Goal: Transaction & Acquisition: Purchase product/service

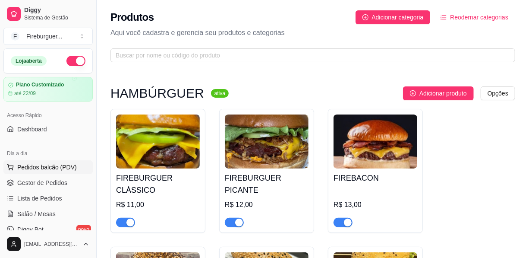
click at [56, 171] on span "Pedidos balcão (PDV)" at bounding box center [47, 167] width 60 height 9
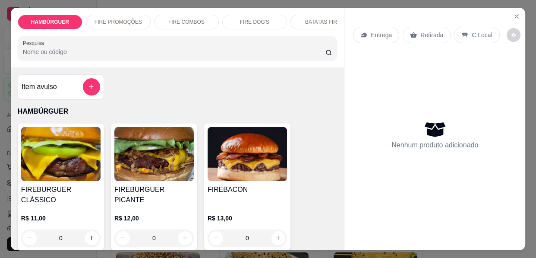
click at [179, 229] on div "0" at bounding box center [153, 237] width 79 height 17
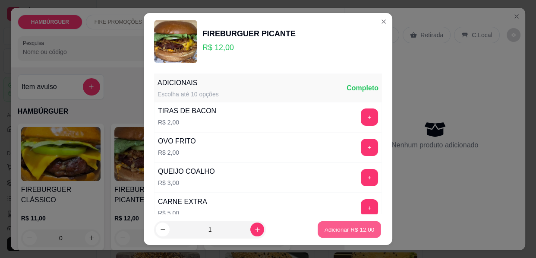
click at [349, 230] on p "Adicionar R$ 12,00" at bounding box center [350, 229] width 50 height 8
type input "1"
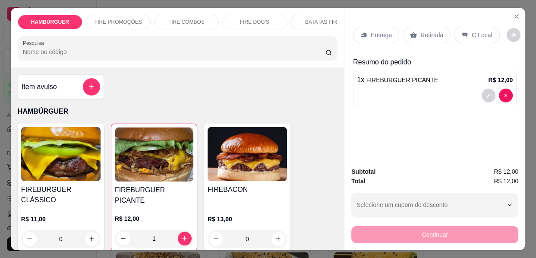
click at [168, 15] on div "FIRE COMBOS" at bounding box center [186, 22] width 65 height 15
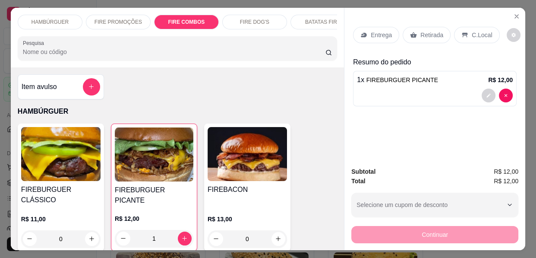
scroll to position [833, 0]
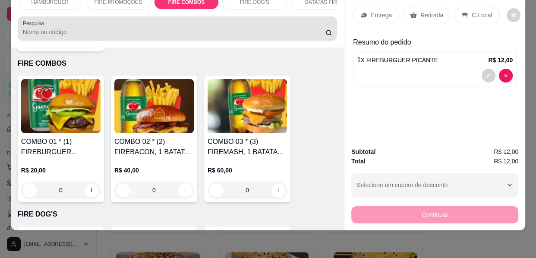
click at [265, 24] on div at bounding box center [177, 28] width 309 height 17
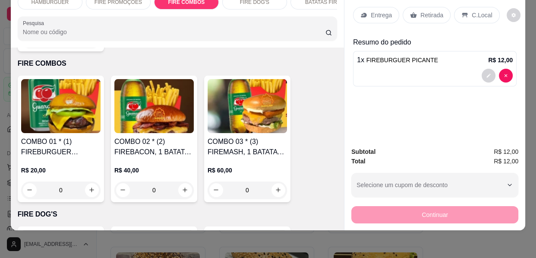
scroll to position [0, 0]
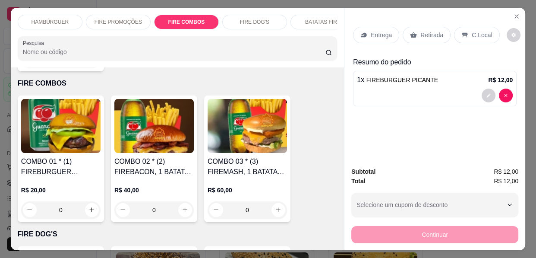
click at [264, 19] on p "FIRE DOG'S" at bounding box center [254, 22] width 29 height 7
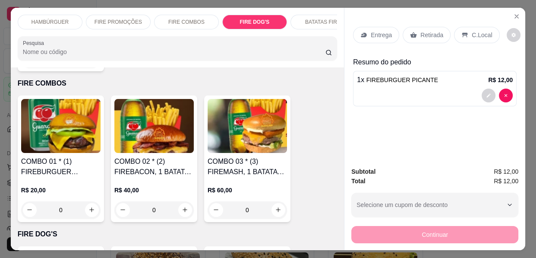
scroll to position [983, 0]
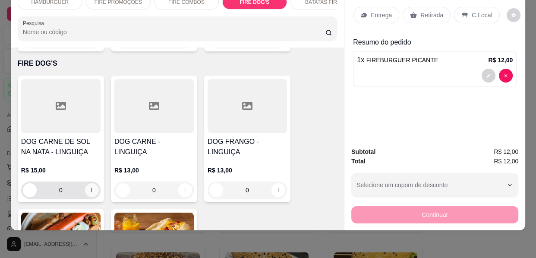
click at [88, 186] on icon "increase-product-quantity" at bounding box center [91, 189] width 6 height 6
type input "1"
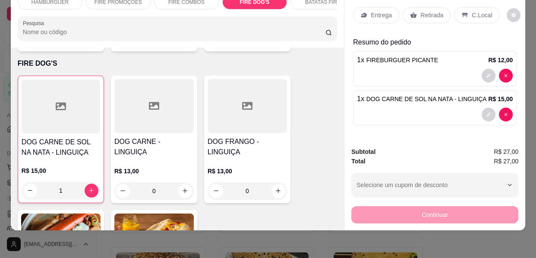
click at [376, 11] on p "Entrega" at bounding box center [381, 15] width 21 height 9
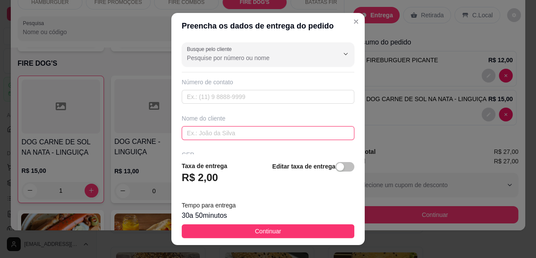
click at [262, 135] on input "text" at bounding box center [268, 133] width 173 height 14
type input "c"
type input "CRIZINHO"
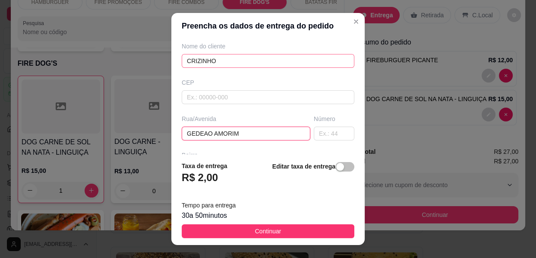
type input "GEDEAO AMORIM"
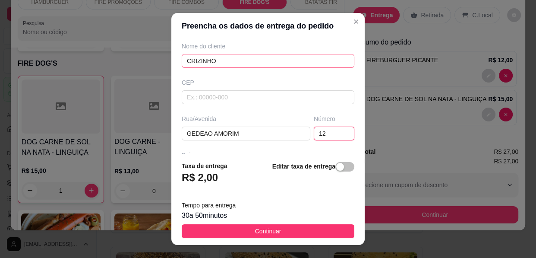
type input "124"
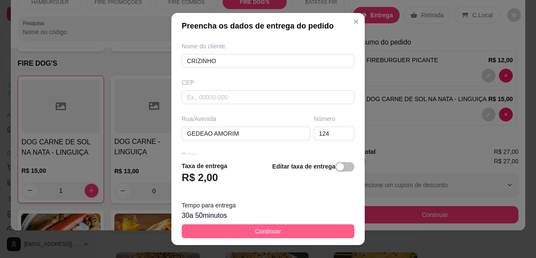
click at [291, 230] on button "Continuar" at bounding box center [268, 231] width 173 height 14
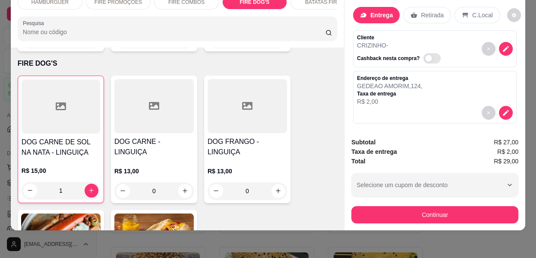
click at [351, 207] on button "Continuar" at bounding box center [434, 214] width 167 height 17
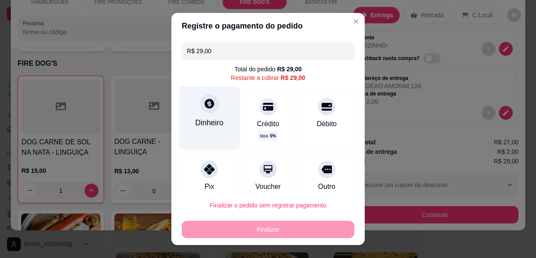
click at [195, 116] on div "Dinheiro" at bounding box center [209, 117] width 61 height 63
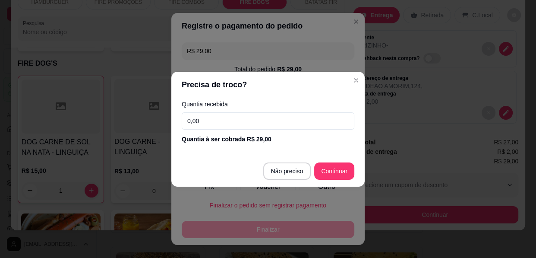
click at [201, 118] on input "0,00" at bounding box center [268, 120] width 173 height 17
type input "30,00"
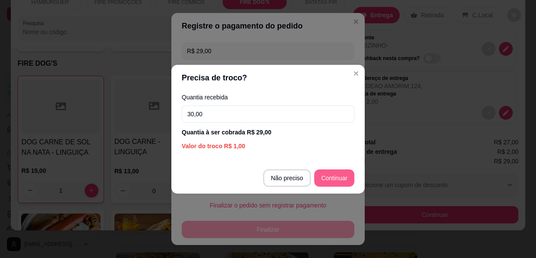
type input "R$ 0,00"
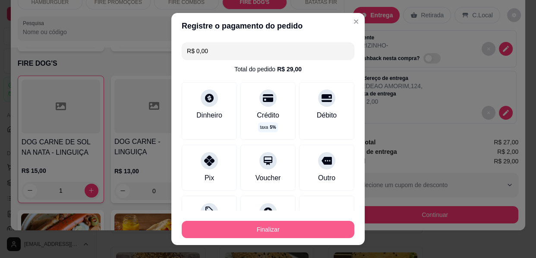
click at [272, 234] on button "Finalizar" at bounding box center [268, 229] width 173 height 17
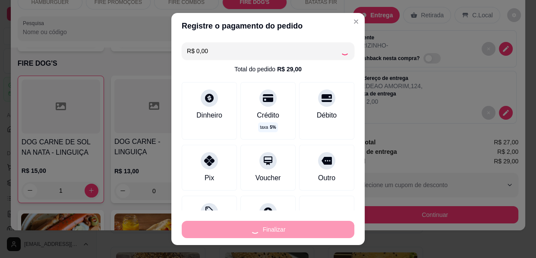
type input "0"
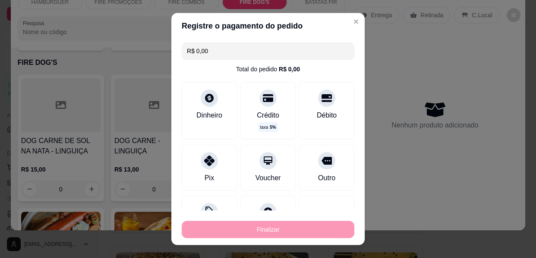
type input "-R$ 29,00"
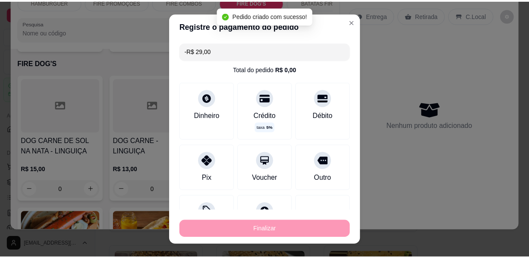
scroll to position [982, 0]
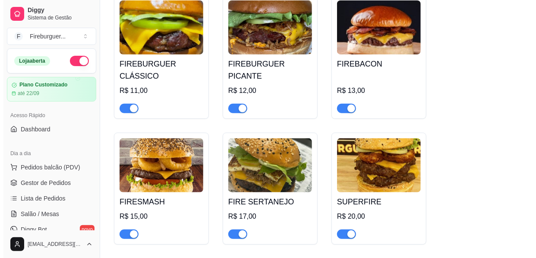
scroll to position [117, 0]
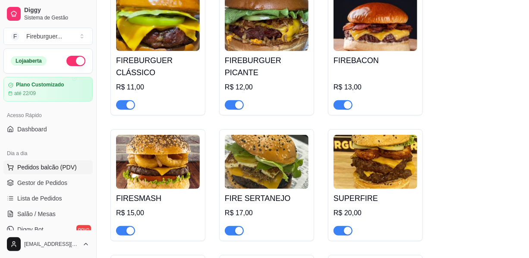
click at [56, 168] on span "Pedidos balcão (PDV)" at bounding box center [47, 167] width 60 height 9
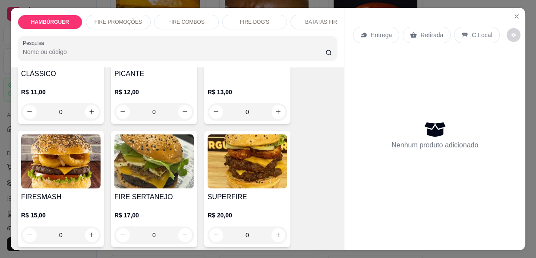
scroll to position [157, 0]
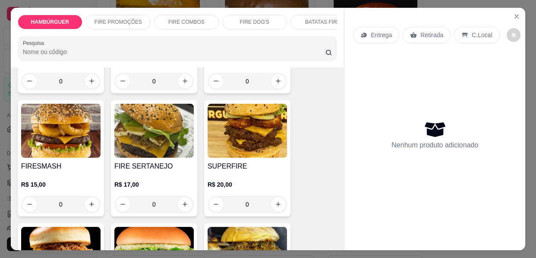
click at [85, 196] on div "0" at bounding box center [60, 204] width 79 height 17
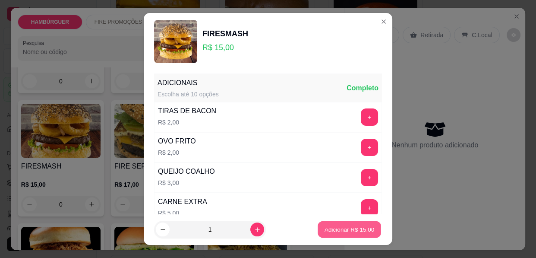
click at [331, 227] on p "Adicionar R$ 15,00" at bounding box center [350, 229] width 50 height 8
type input "1"
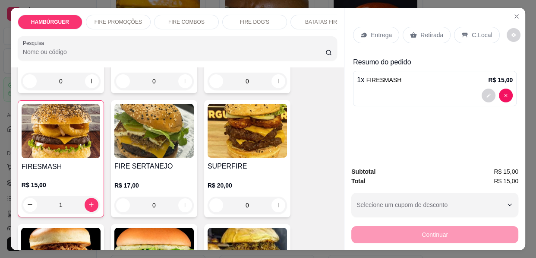
click at [363, 35] on div "Entrega" at bounding box center [376, 35] width 46 height 16
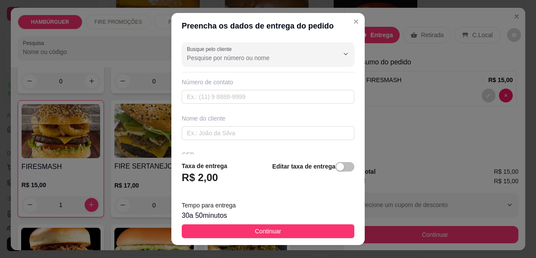
scroll to position [78, 0]
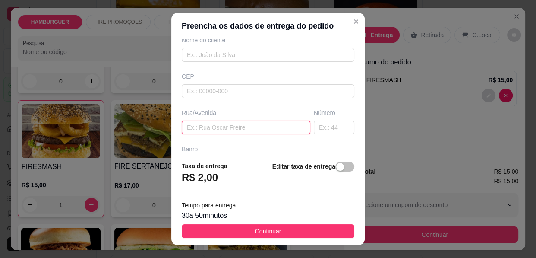
click at [208, 131] on input "text" at bounding box center [246, 127] width 129 height 14
type input "RUA [PERSON_NAME]"
type input "61"
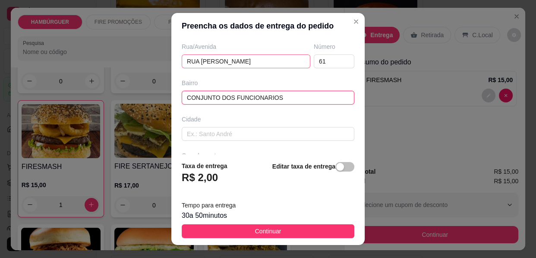
type input "CONJUNTO DOS FUNCIONARIOS"
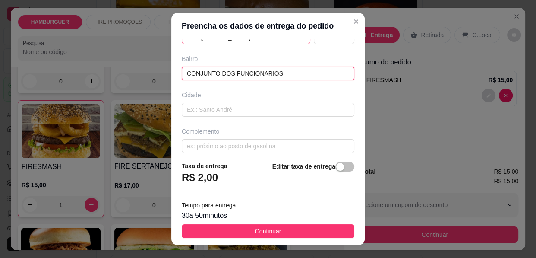
scroll to position [174, 0]
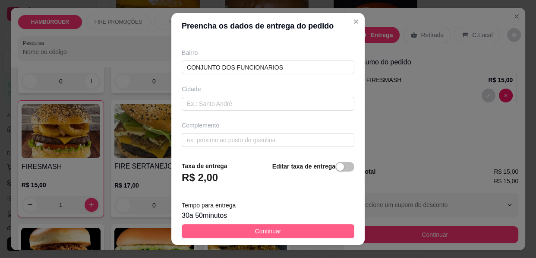
click at [261, 234] on span "Continuar" at bounding box center [268, 230] width 26 height 9
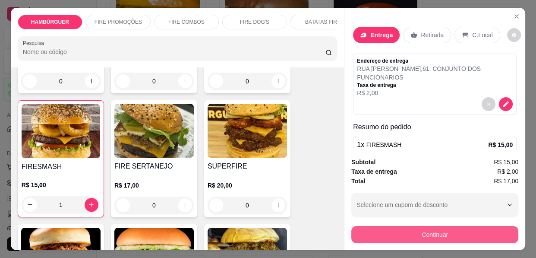
click at [378, 228] on button "Continuar" at bounding box center [434, 234] width 167 height 17
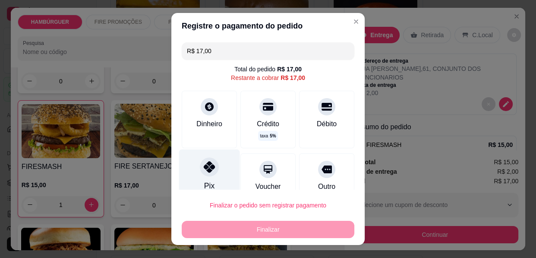
click at [215, 171] on div "Pix" at bounding box center [209, 174] width 61 height 51
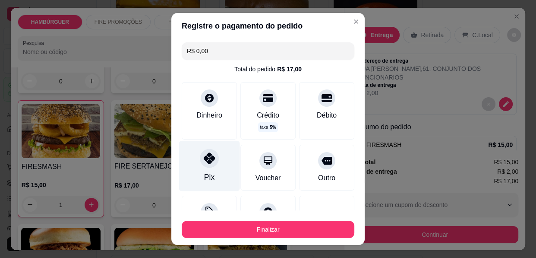
type input "R$ 0,00"
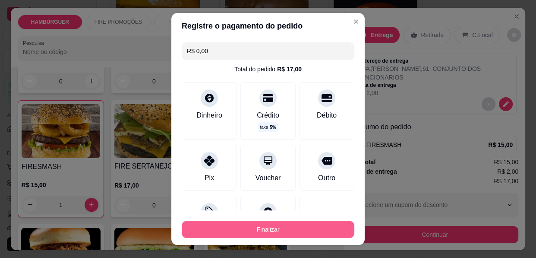
click at [241, 229] on button "Finalizar" at bounding box center [268, 229] width 173 height 17
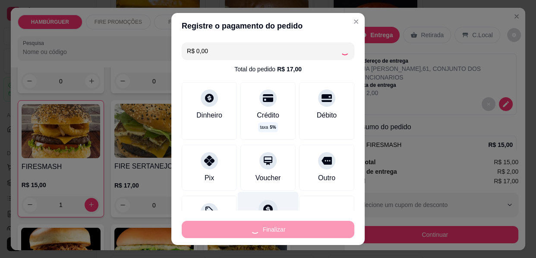
type input "0"
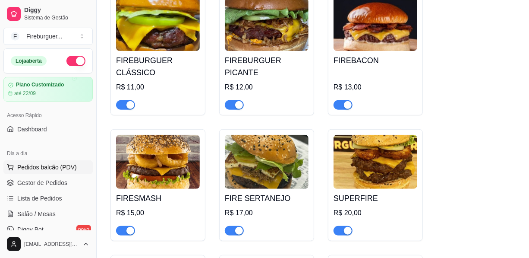
click at [56, 166] on span "Pedidos balcão (PDV)" at bounding box center [47, 167] width 60 height 9
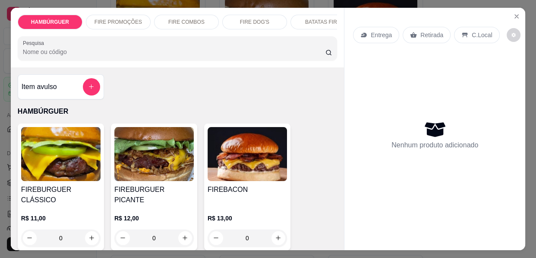
click at [240, 19] on p "FIRE DOG'S" at bounding box center [254, 22] width 29 height 7
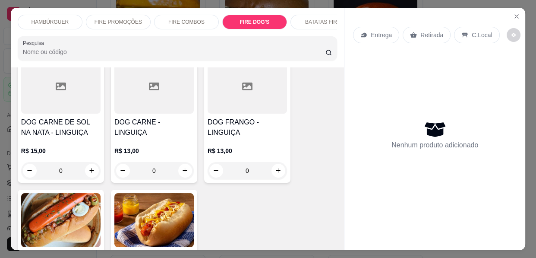
scroll to position [982, 0]
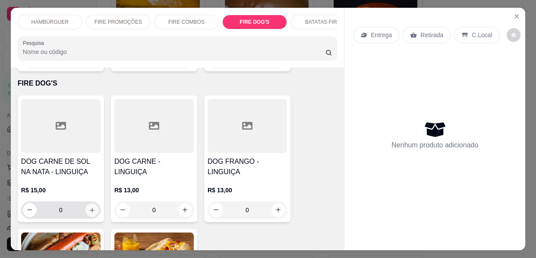
click at [89, 207] on icon "increase-product-quantity" at bounding box center [92, 210] width 6 height 6
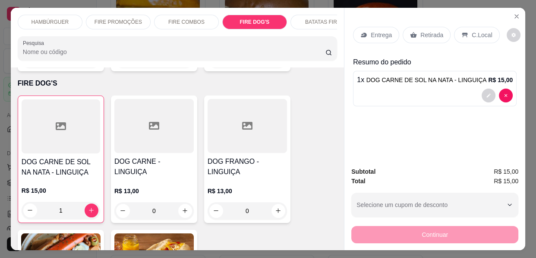
click at [89, 207] on icon "increase-product-quantity" at bounding box center [91, 210] width 6 height 6
type input "2"
click at [380, 31] on p "Entrega" at bounding box center [381, 35] width 21 height 9
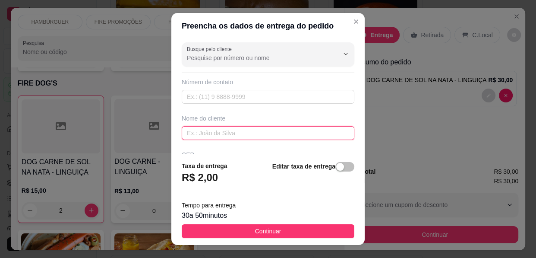
click at [274, 133] on input "text" at bounding box center [268, 133] width 173 height 14
type input "CAIO"
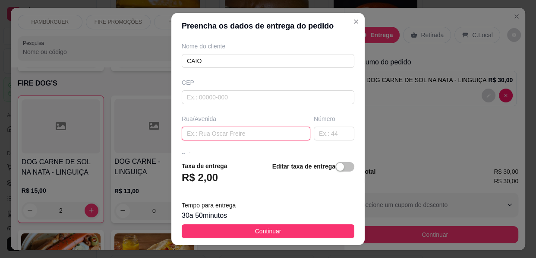
click at [232, 134] on input "text" at bounding box center [246, 133] width 129 height 14
type input "[PERSON_NAME]"
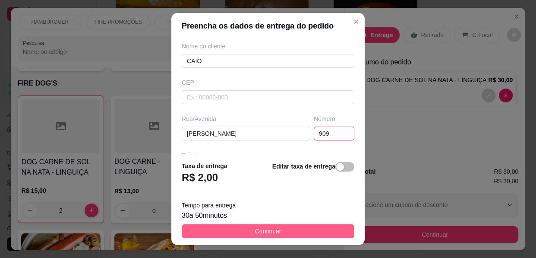
type input "909"
click at [288, 233] on button "Continuar" at bounding box center [268, 231] width 173 height 14
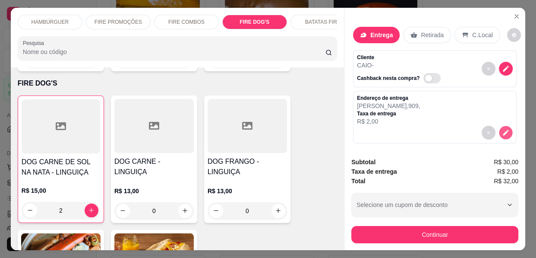
click at [499, 129] on button "decrease-product-quantity" at bounding box center [505, 132] width 13 height 13
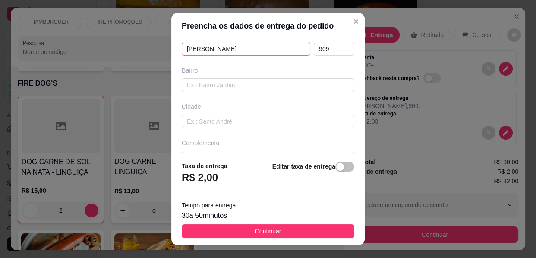
scroll to position [174, 0]
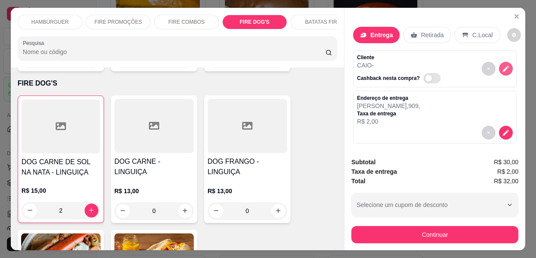
click at [502, 67] on icon "decrease-product-quantity" at bounding box center [506, 69] width 8 height 8
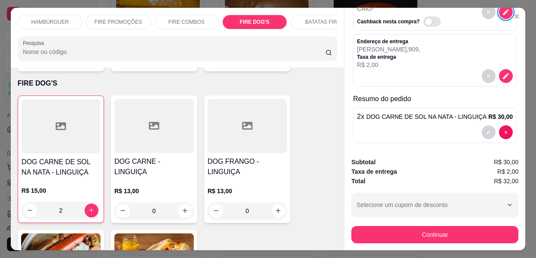
scroll to position [60, 0]
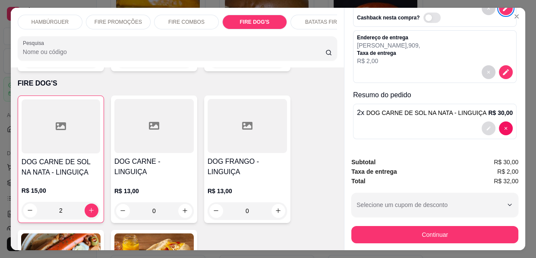
click at [486, 126] on icon "decrease-product-quantity" at bounding box center [488, 128] width 5 height 5
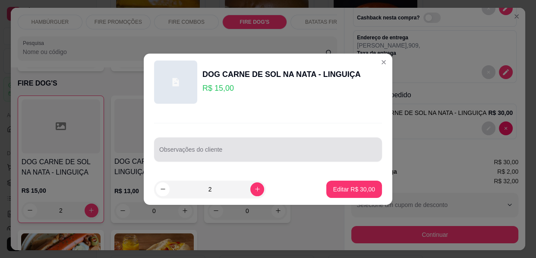
click at [291, 148] on input "Observações do cliente" at bounding box center [268, 152] width 218 height 9
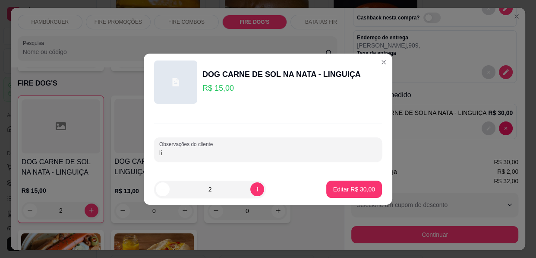
type input "l"
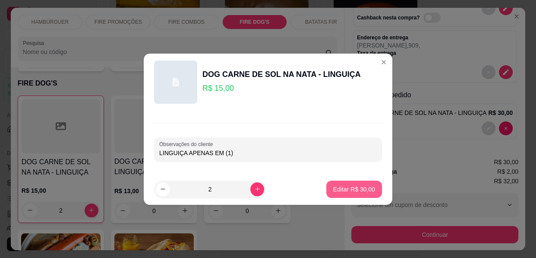
type input "LINGUIÇA APENAS EM (1)"
click at [341, 179] on footer "2 Editar R$ 30,00" at bounding box center [268, 189] width 249 height 31
click at [344, 185] on p "Editar R$ 30,00" at bounding box center [354, 189] width 42 height 9
type input "0"
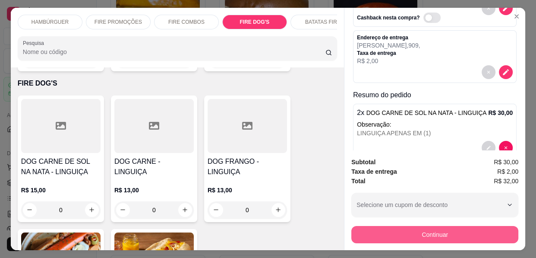
click at [382, 227] on button "Continuar" at bounding box center [434, 234] width 167 height 17
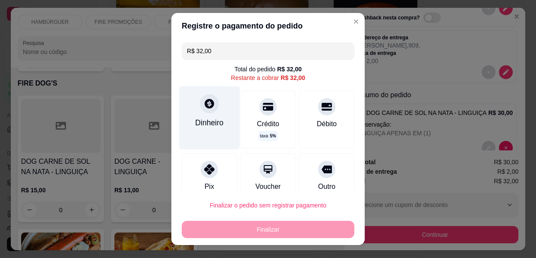
click at [200, 137] on div "Dinheiro" at bounding box center [209, 117] width 61 height 63
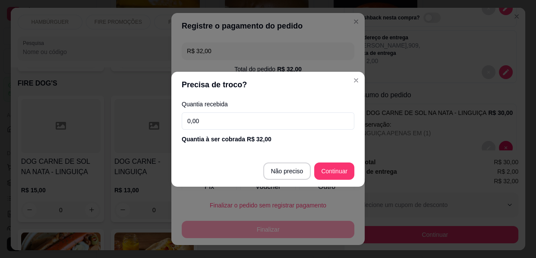
click at [206, 107] on div "Quantia recebida 0,00 Quantia à ser cobrada R$ 32,00" at bounding box center [267, 122] width 193 height 49
click at [208, 120] on input "0,00" at bounding box center [268, 120] width 173 height 17
type input "50,00"
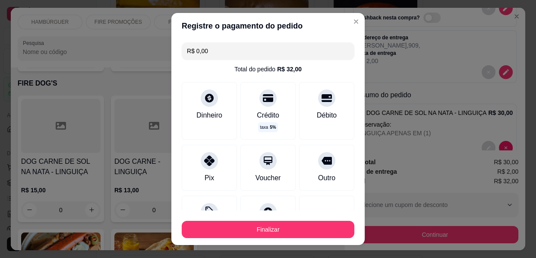
click at [285, 227] on button "Finalizar" at bounding box center [268, 229] width 173 height 17
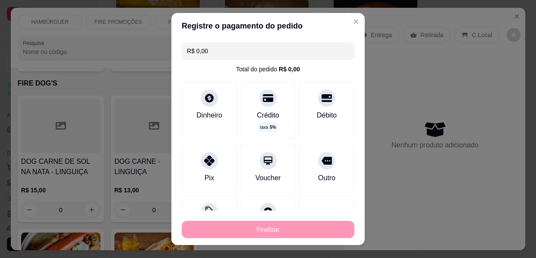
type input "-R$ 32,00"
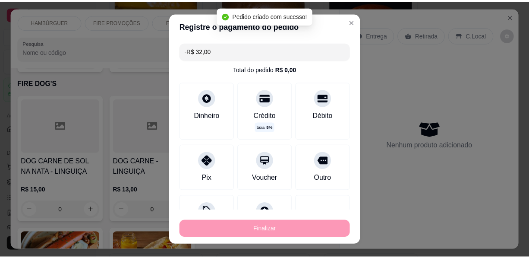
scroll to position [0, 0]
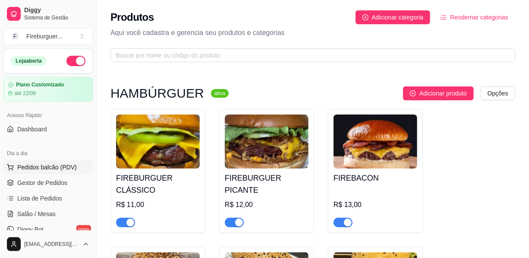
click at [61, 166] on span "Pedidos balcão (PDV)" at bounding box center [47, 167] width 60 height 9
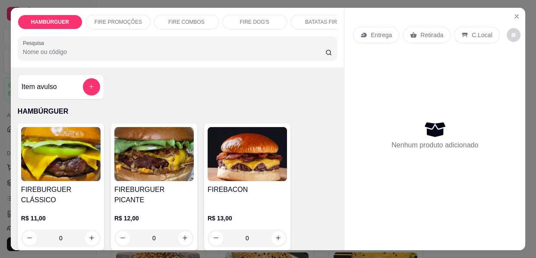
click at [313, 19] on p "BATATAS FIRE" at bounding box center [322, 22] width 35 height 7
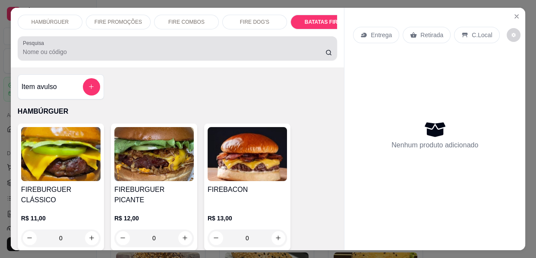
scroll to position [1266, 0]
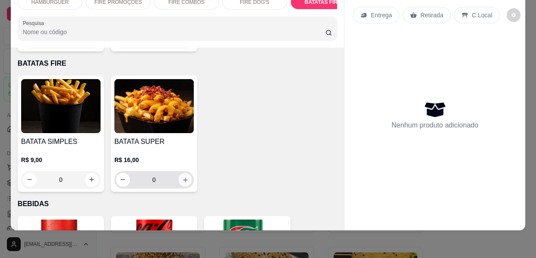
click at [184, 177] on icon "increase-product-quantity" at bounding box center [185, 180] width 6 height 6
type input "1"
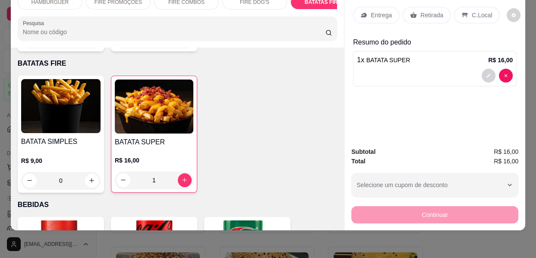
click at [379, 11] on p "Entrega" at bounding box center [381, 15] width 21 height 9
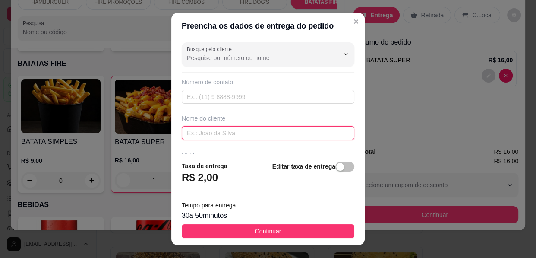
click at [219, 134] on input "text" at bounding box center [268, 133] width 173 height 14
type input "helo"
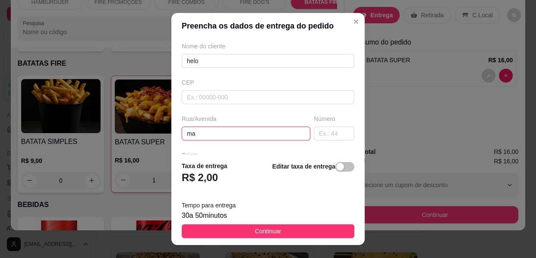
type input "m"
type input "[PERSON_NAME]"
type input "420"
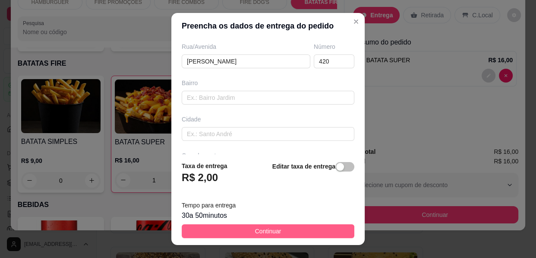
click at [251, 237] on button "Continuar" at bounding box center [268, 231] width 173 height 14
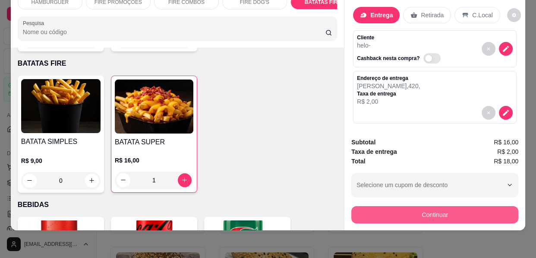
click at [401, 215] on button "Continuar" at bounding box center [434, 214] width 167 height 17
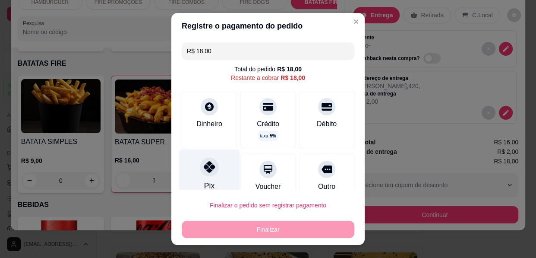
click at [200, 168] on div at bounding box center [209, 166] width 19 height 19
type input "R$ 0,00"
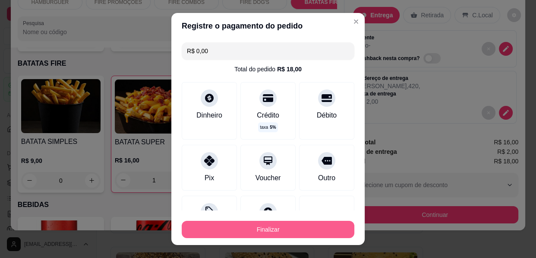
click at [257, 226] on button "Finalizar" at bounding box center [268, 229] width 173 height 17
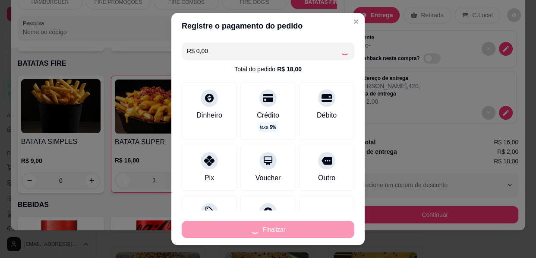
type input "0"
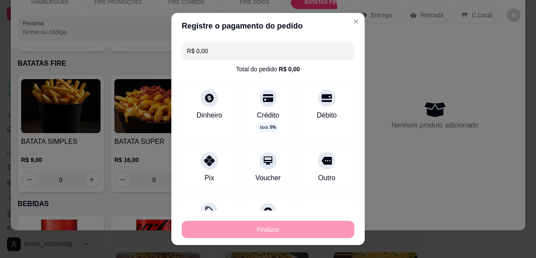
type input "-R$ 18,00"
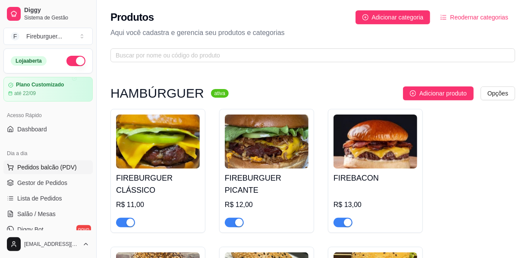
click at [60, 167] on span "Pedidos balcão (PDV)" at bounding box center [47, 167] width 60 height 9
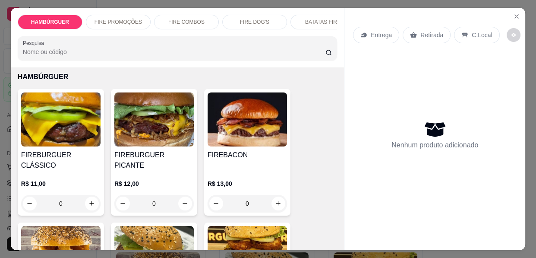
scroll to position [39, 0]
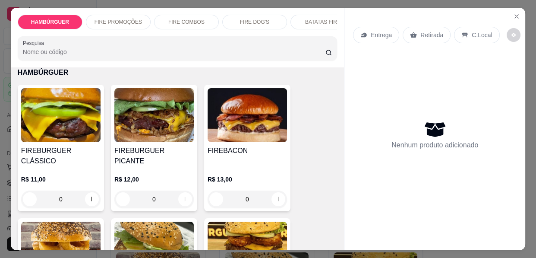
click at [189, 194] on div "0" at bounding box center [153, 198] width 79 height 17
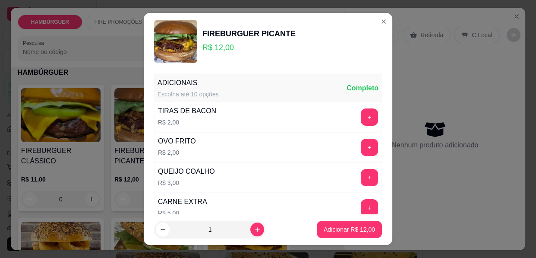
click at [317, 227] on button "Adicionar R$ 12,00" at bounding box center [349, 229] width 65 height 17
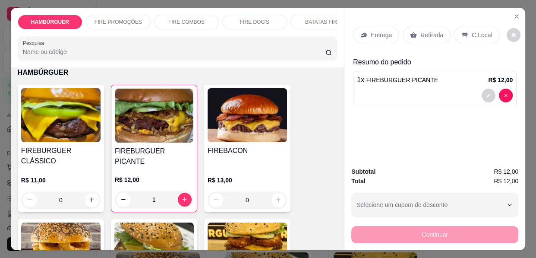
type input "1"
click at [378, 31] on p "Entrega" at bounding box center [381, 35] width 21 height 9
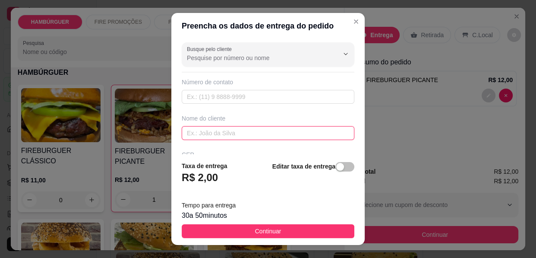
click at [217, 135] on input "text" at bounding box center [268, 133] width 173 height 14
type input "GYSLAINE"
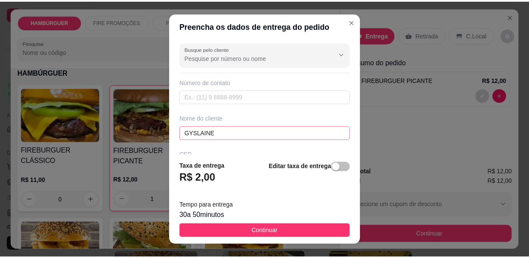
scroll to position [72, 0]
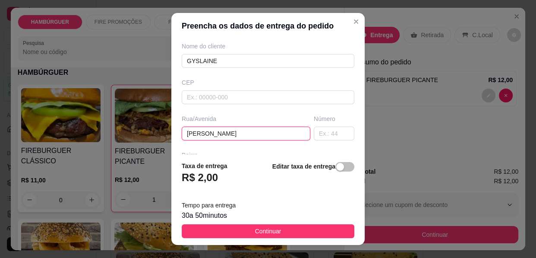
type input "[PERSON_NAME]"
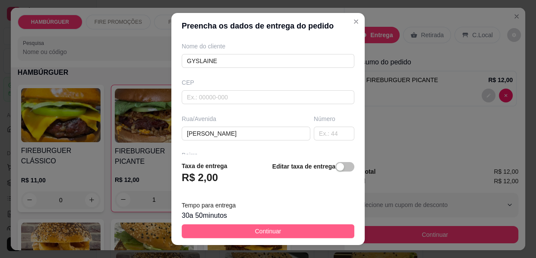
click at [255, 233] on span "Continuar" at bounding box center [268, 230] width 26 height 9
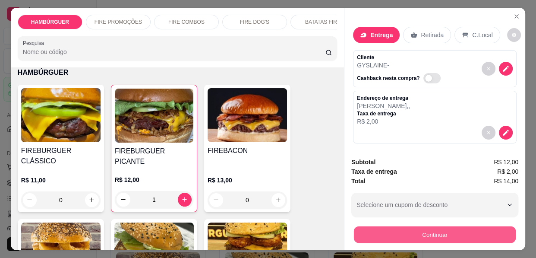
click at [441, 229] on button "Continuar" at bounding box center [435, 234] width 162 height 17
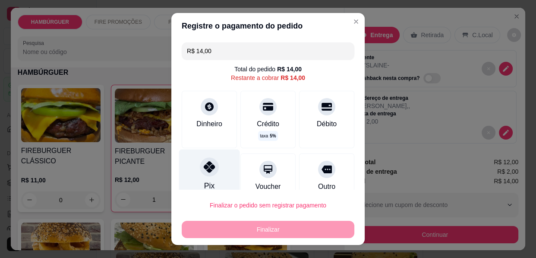
click at [206, 168] on icon at bounding box center [209, 166] width 11 height 11
type input "R$ 0,00"
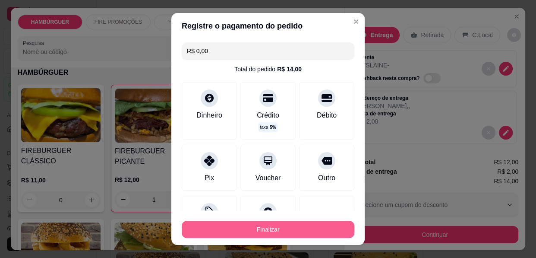
click at [251, 229] on button "Finalizar" at bounding box center [268, 229] width 173 height 17
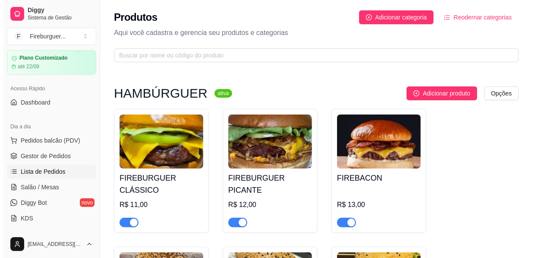
scroll to position [39, 0]
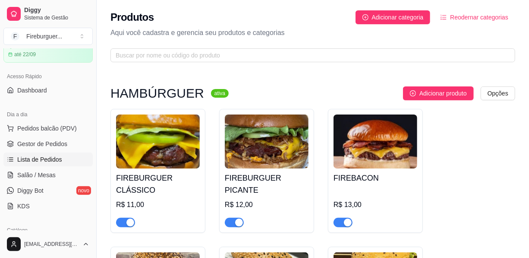
click at [23, 164] on link "Lista de Pedidos" at bounding box center [47, 159] width 89 height 14
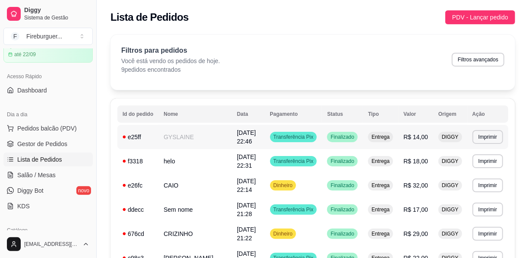
click at [237, 133] on span "[DATE] 22:46" at bounding box center [246, 137] width 19 height 16
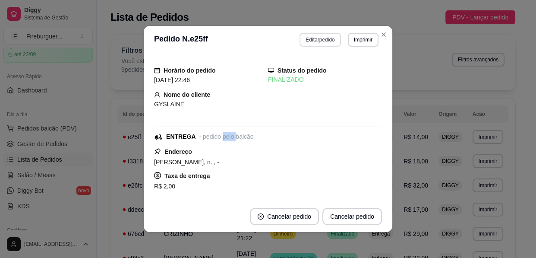
click at [315, 36] on button "Editar pedido" at bounding box center [320, 40] width 41 height 14
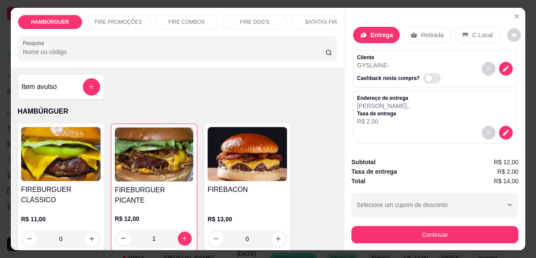
click at [305, 19] on p "BATATAS FIRE" at bounding box center [322, 22] width 35 height 7
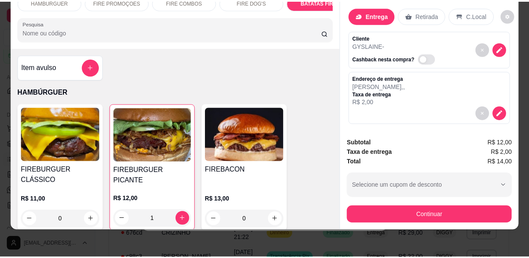
scroll to position [1267, 0]
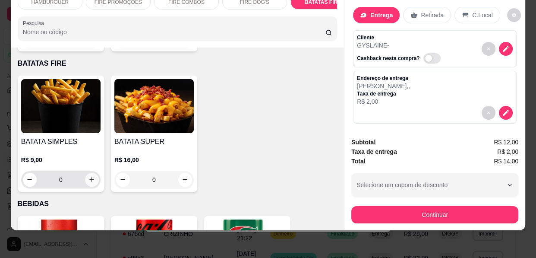
click at [85, 173] on button "increase-product-quantity" at bounding box center [92, 180] width 14 height 14
type input "1"
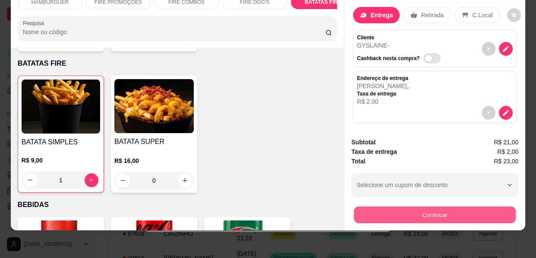
click at [445, 213] on button "Continuar" at bounding box center [435, 214] width 162 height 17
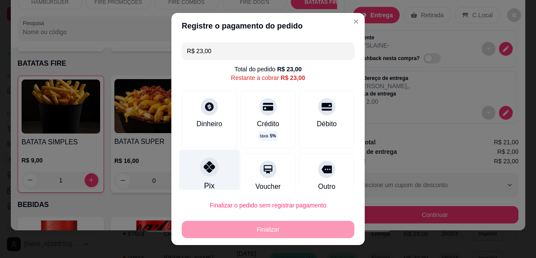
click at [196, 162] on div "Pix" at bounding box center [209, 174] width 61 height 51
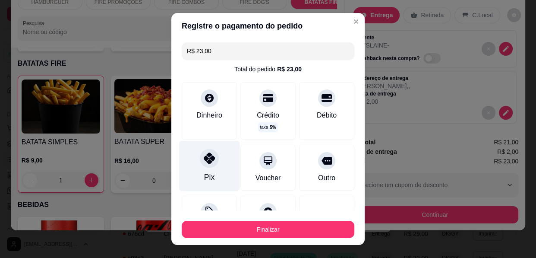
type input "R$ 0,00"
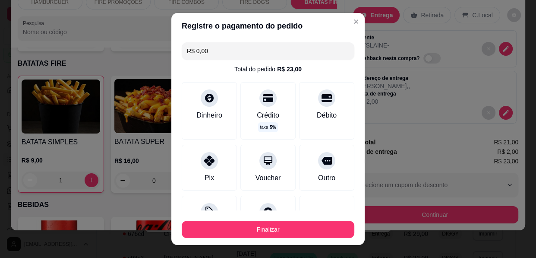
click at [249, 227] on button "Finalizar" at bounding box center [268, 229] width 173 height 17
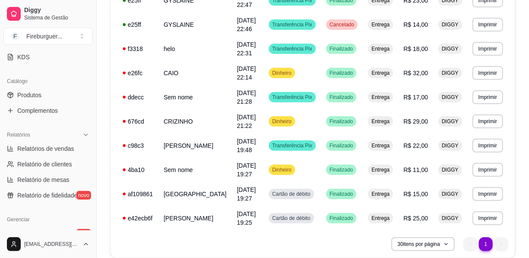
scroll to position [196, 0]
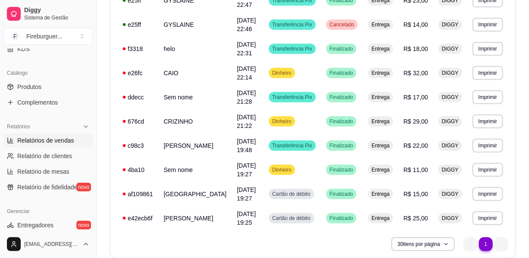
click at [63, 142] on span "Relatórios de vendas" at bounding box center [45, 140] width 57 height 9
select select "ALL"
select select "0"
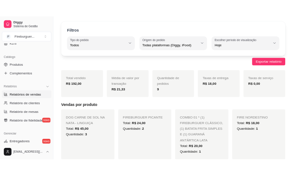
scroll to position [39, 0]
